Goal: Use online tool/utility

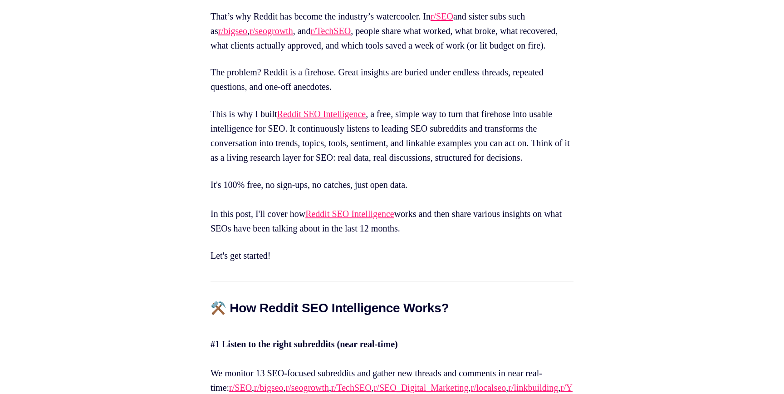
scroll to position [707, 0]
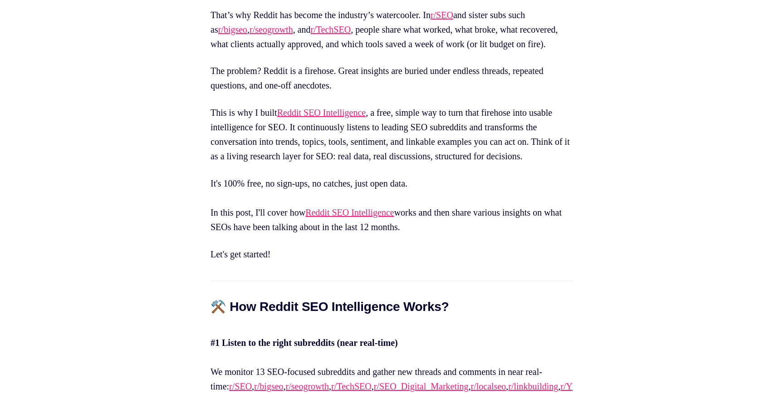
click at [327, 118] on link "Reddit SEO Intelligence" at bounding box center [321, 113] width 89 height 10
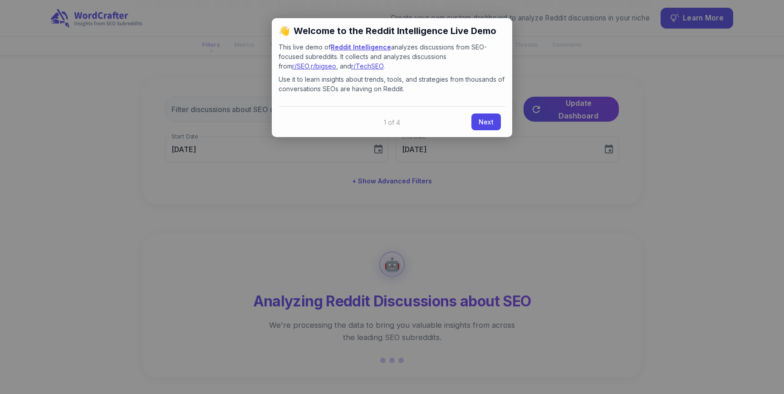
scroll to position [120, 0]
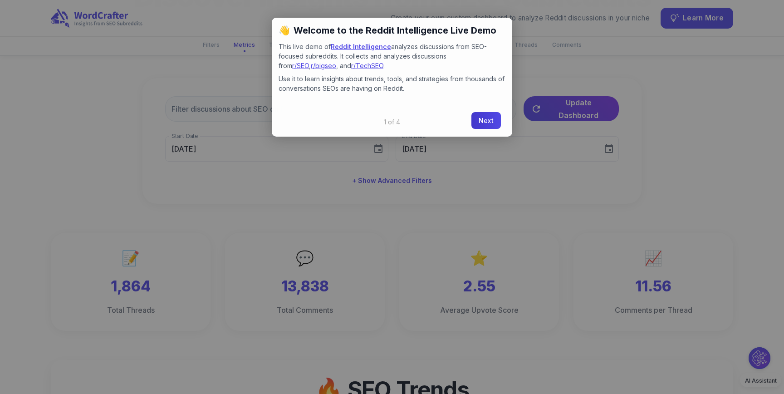
click at [479, 125] on link "Next" at bounding box center [485, 120] width 29 height 17
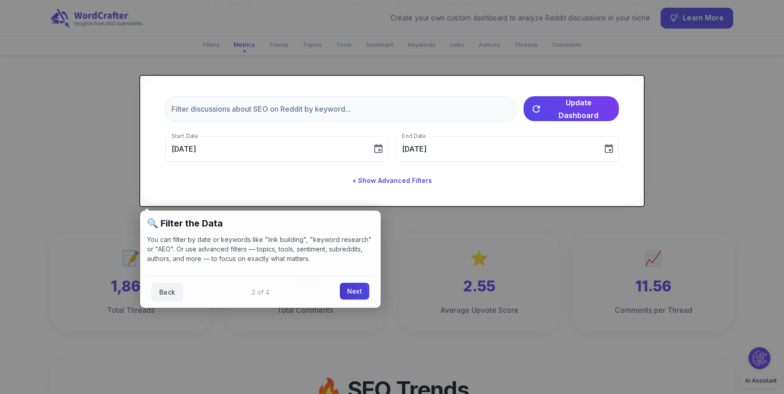
click at [362, 285] on link "Next" at bounding box center [354, 291] width 29 height 17
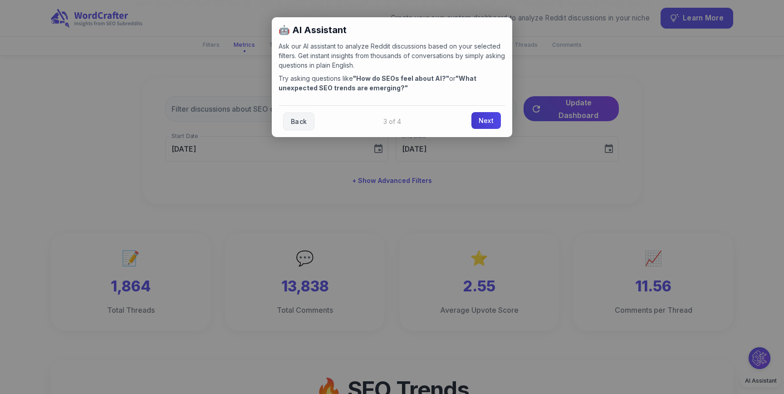
click at [483, 118] on link "Next" at bounding box center [485, 120] width 29 height 17
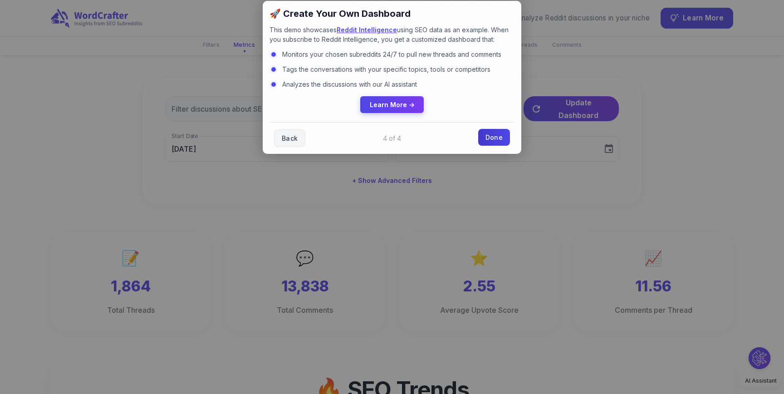
click at [499, 134] on link "Done" at bounding box center [494, 137] width 32 height 17
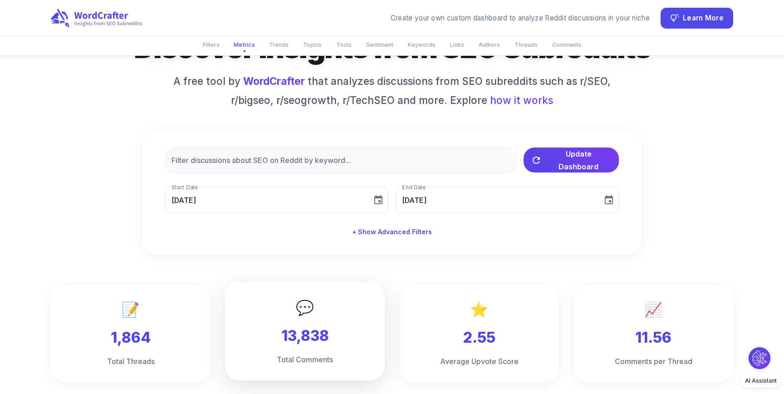
scroll to position [92, 0]
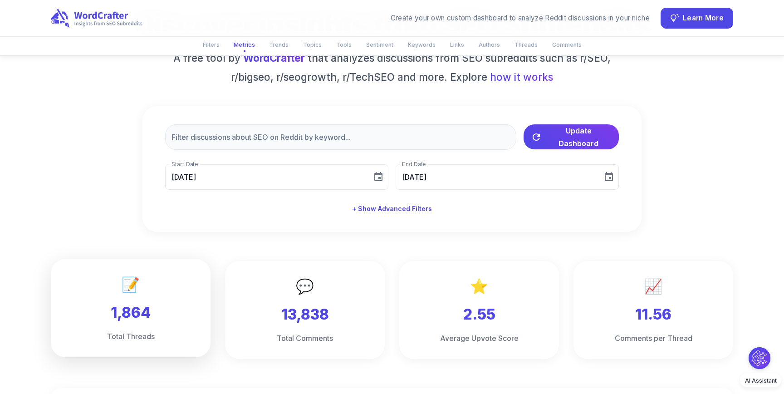
click at [182, 308] on h3 "1,864" at bounding box center [130, 313] width 131 height 20
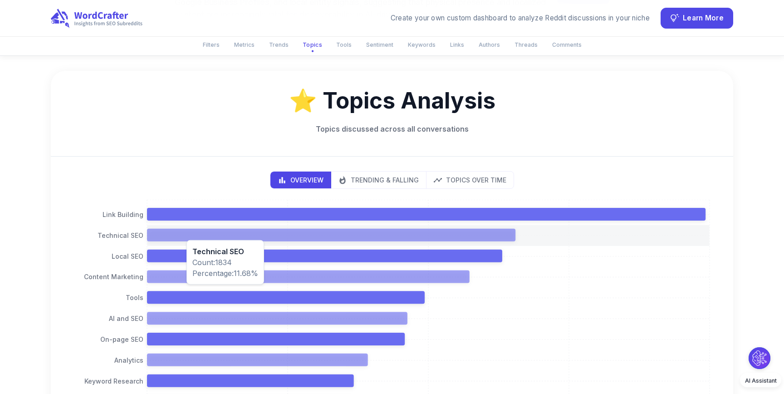
scroll to position [912, 0]
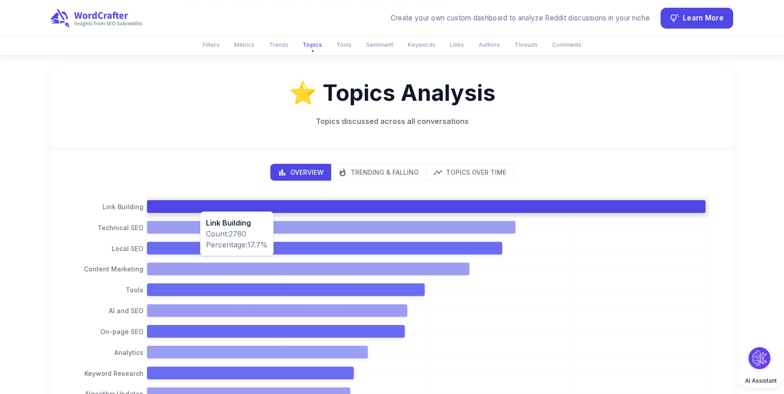
click at [196, 206] on icon at bounding box center [426, 206] width 559 height 13
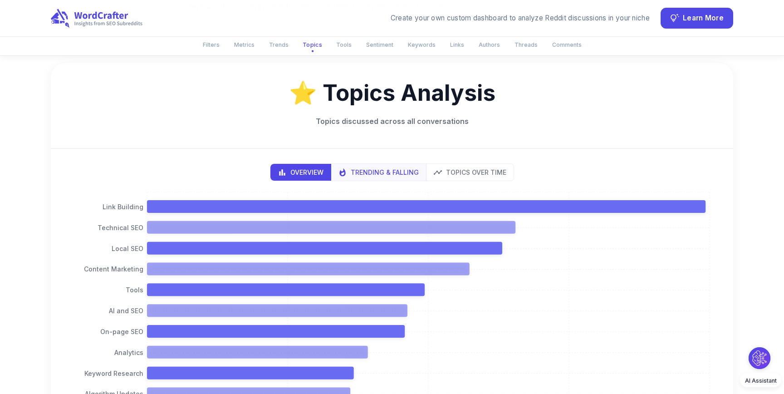
click at [375, 169] on p "Trending & Falling" at bounding box center [385, 172] width 68 height 10
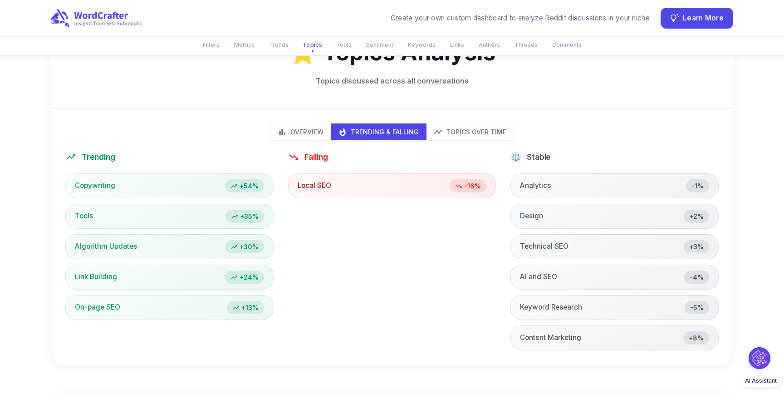
scroll to position [952, 0]
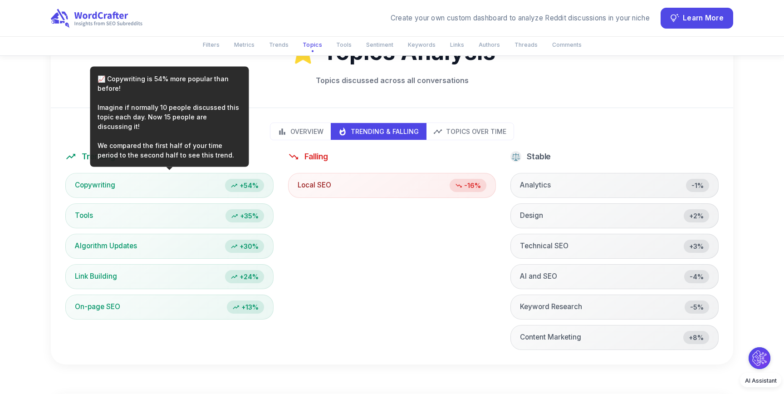
click at [235, 191] on div "+54%" at bounding box center [244, 185] width 39 height 13
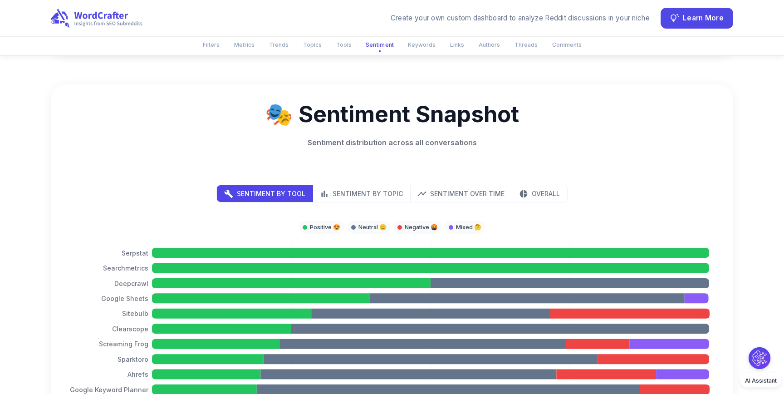
scroll to position [1797, 0]
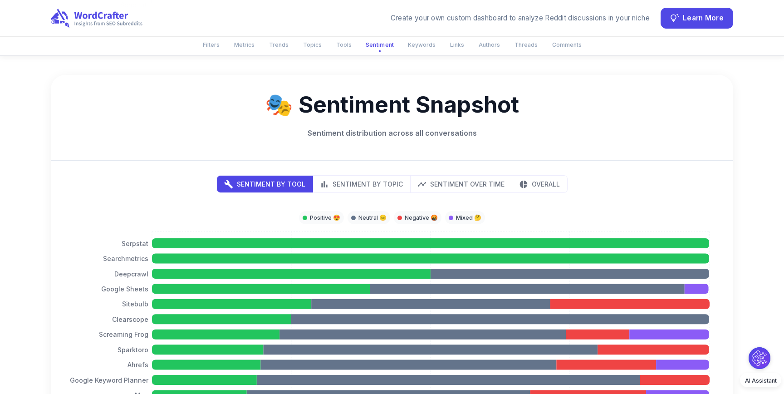
click at [360, 193] on div "Sentiment by Tool Sentiment by Topic Sentiment Over Time Overall 0% 25% 50% 75%…" at bounding box center [392, 367] width 682 height 412
click at [360, 191] on button "Sentiment by Topic" at bounding box center [362, 184] width 98 height 17
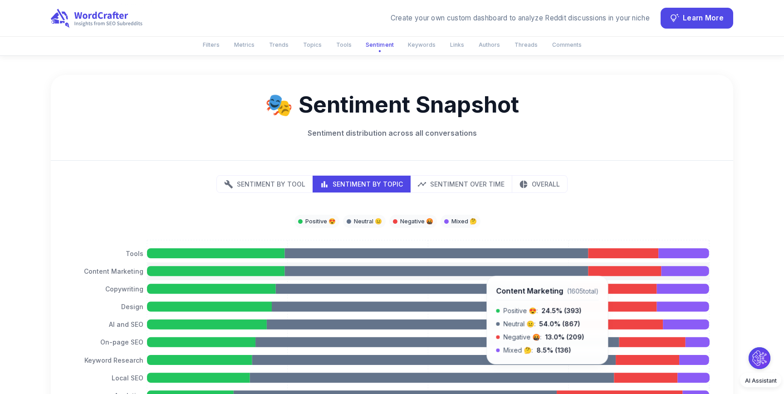
click at [613, 273] on icon at bounding box center [624, 271] width 73 height 10
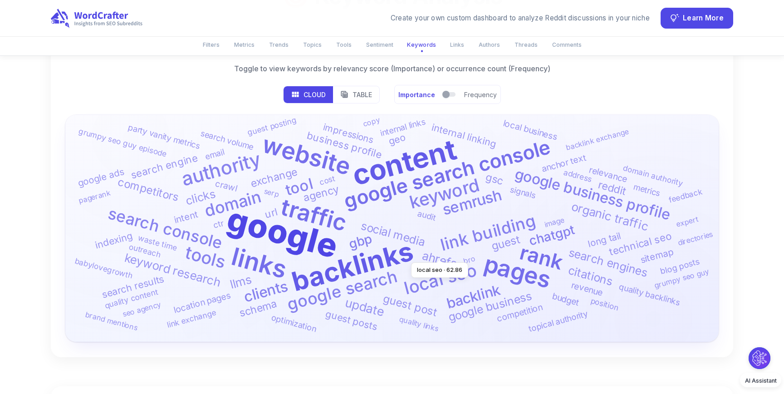
scroll to position [2344, 0]
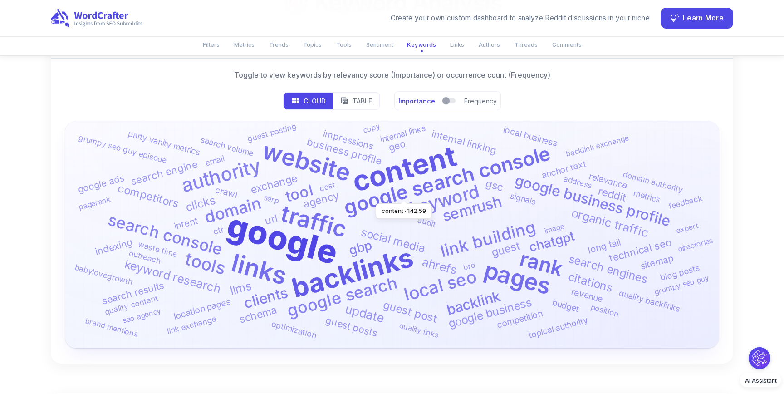
click at [422, 172] on text "content" at bounding box center [404, 168] width 111 height 60
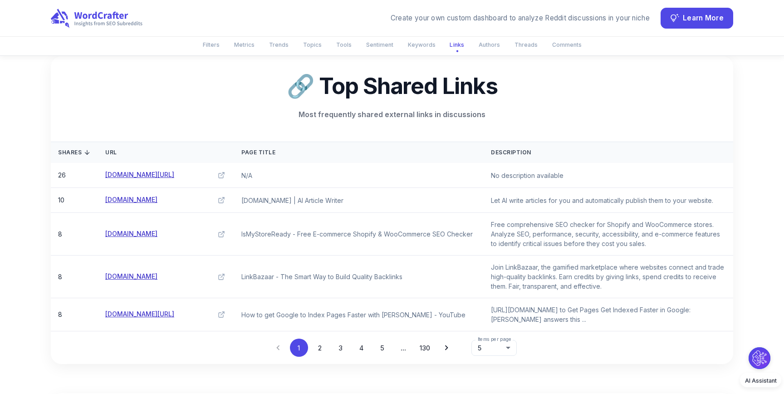
scroll to position [2679, 0]
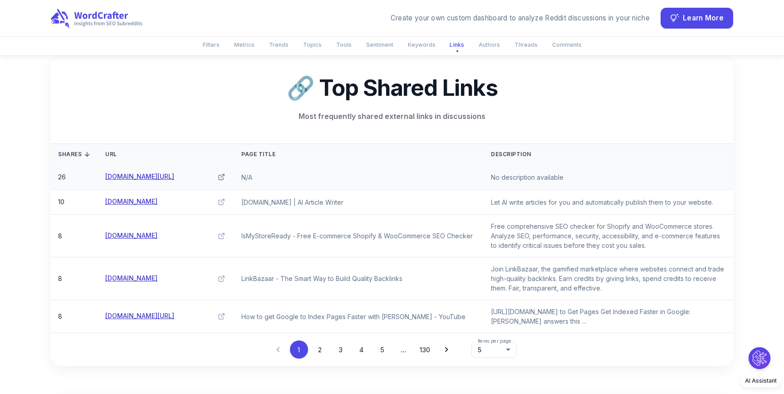
click at [221, 180] on icon at bounding box center [221, 177] width 5 height 5
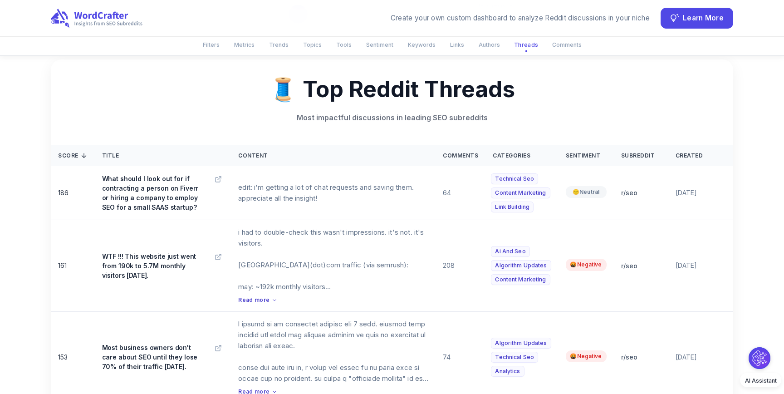
scroll to position [3308, 0]
click at [578, 270] on span "🤬 Negative" at bounding box center [586, 264] width 41 height 12
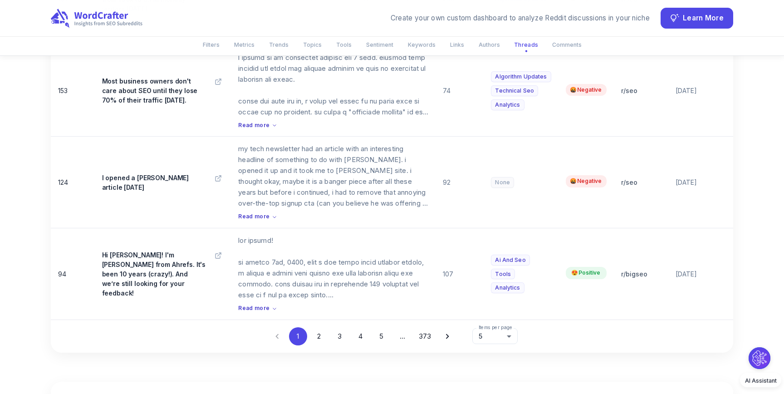
scroll to position [3574, 0]
